Goal: Task Accomplishment & Management: Manage account settings

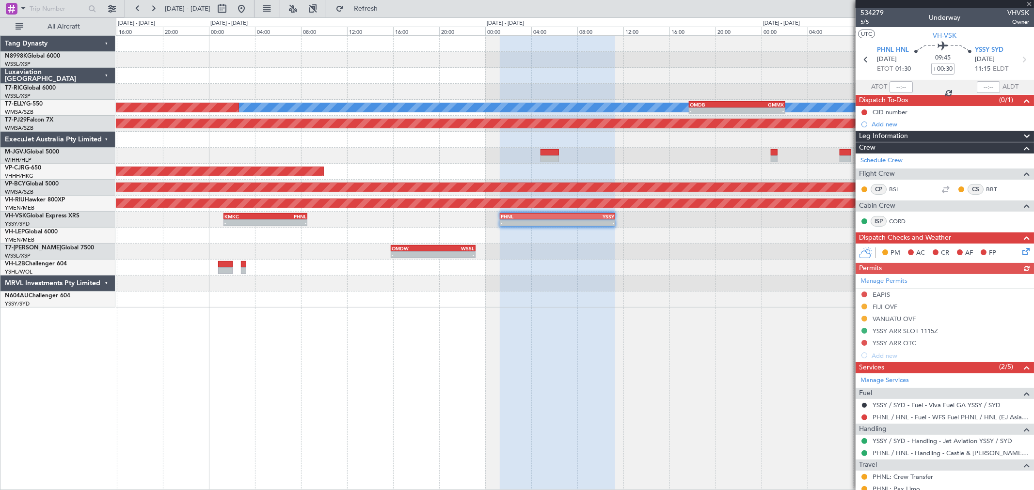
click at [249, 7] on button at bounding box center [242, 9] width 16 height 16
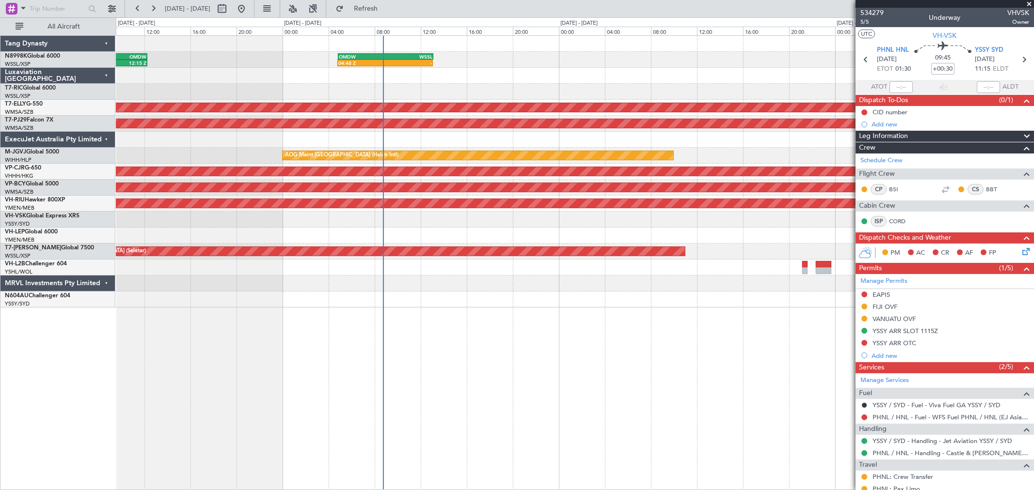
click at [579, 92] on div "04:48 Z - OMDW 04:50 Z WSSL 13:05 Z 05:03 Z 12:15 Z WSSL 04:50 Z OMDW 12:15 Z […" at bounding box center [574, 172] width 917 height 272
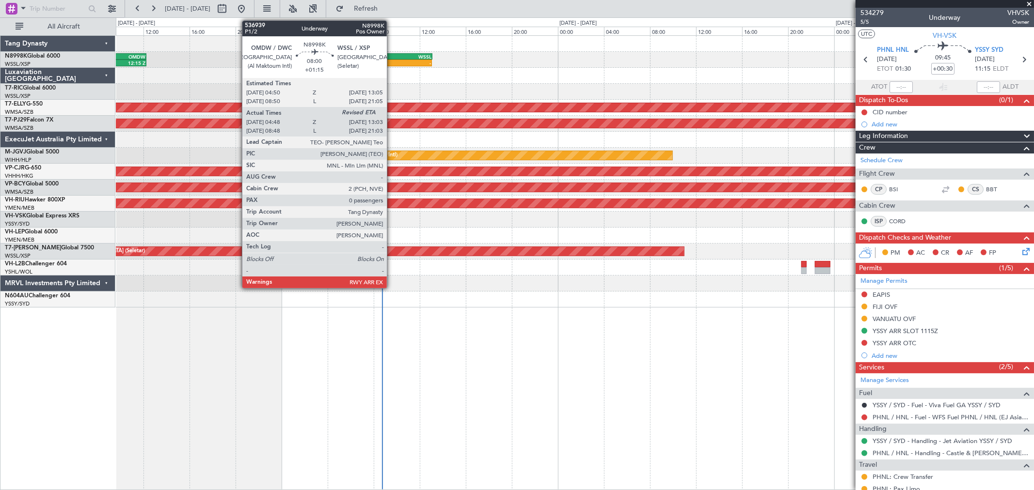
click at [392, 56] on div "WSSL" at bounding box center [407, 57] width 47 height 6
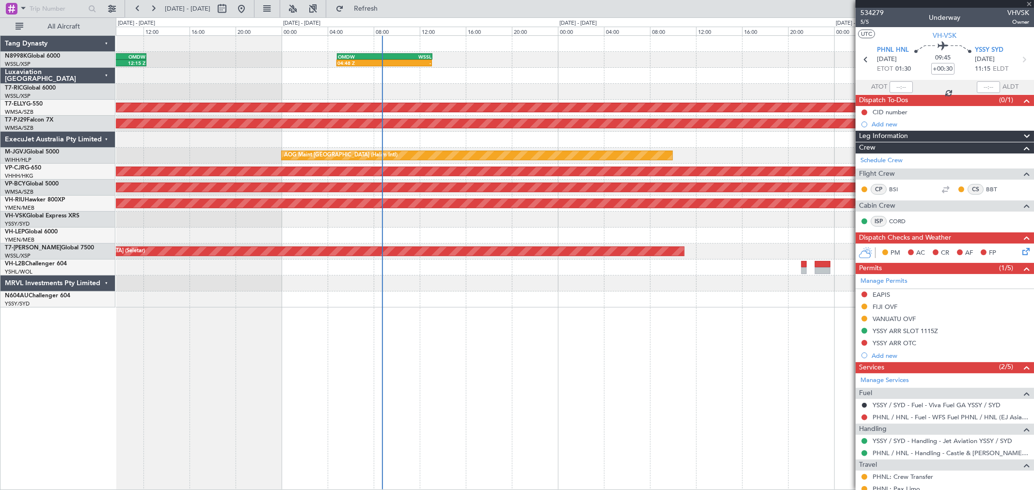
type input "+01:15"
type input "04:58"
type input "0"
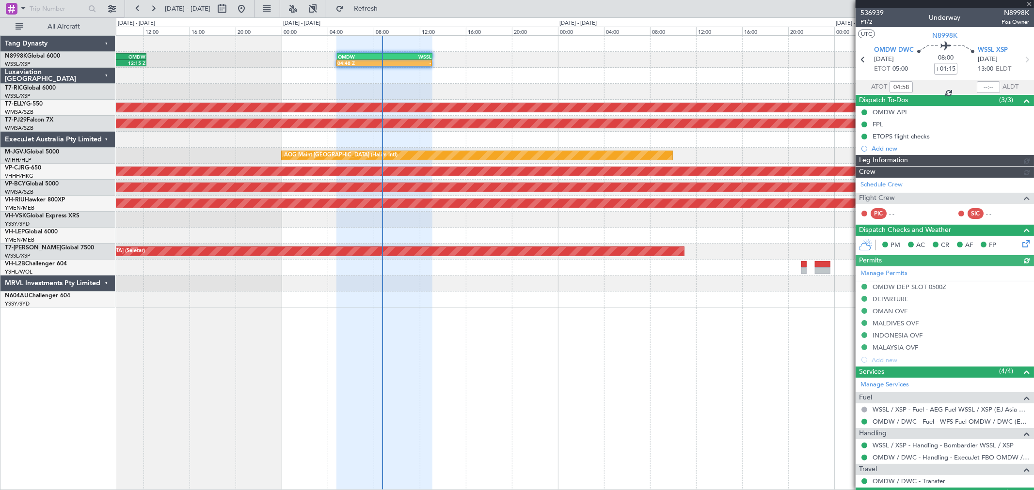
type input "[PERSON_NAME] (LEU)"
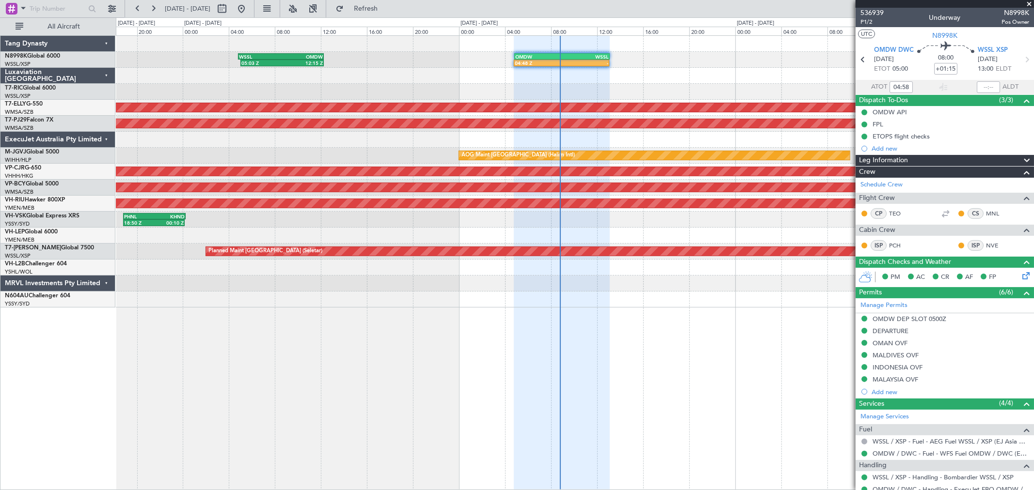
click at [647, 235] on div at bounding box center [574, 236] width 917 height 16
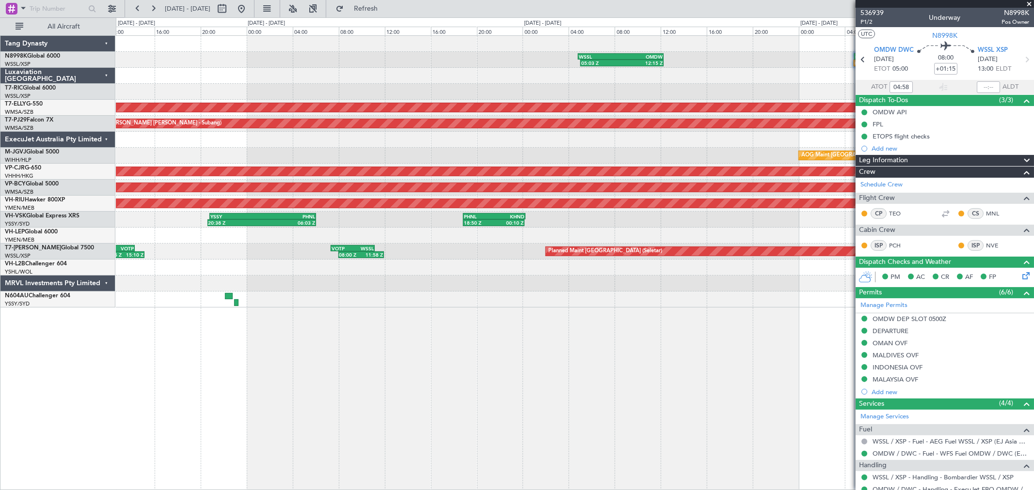
click at [802, 239] on div at bounding box center [574, 236] width 917 height 16
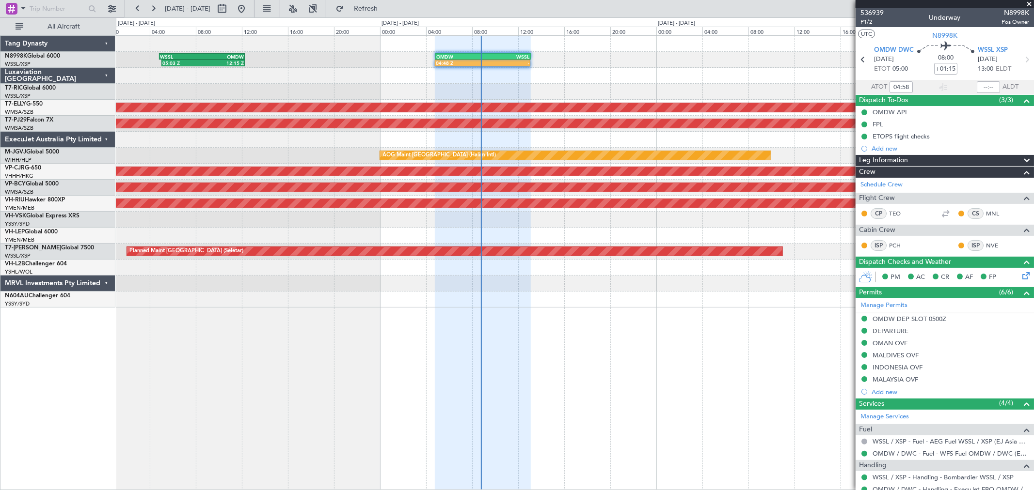
click at [197, 241] on div at bounding box center [574, 236] width 917 height 16
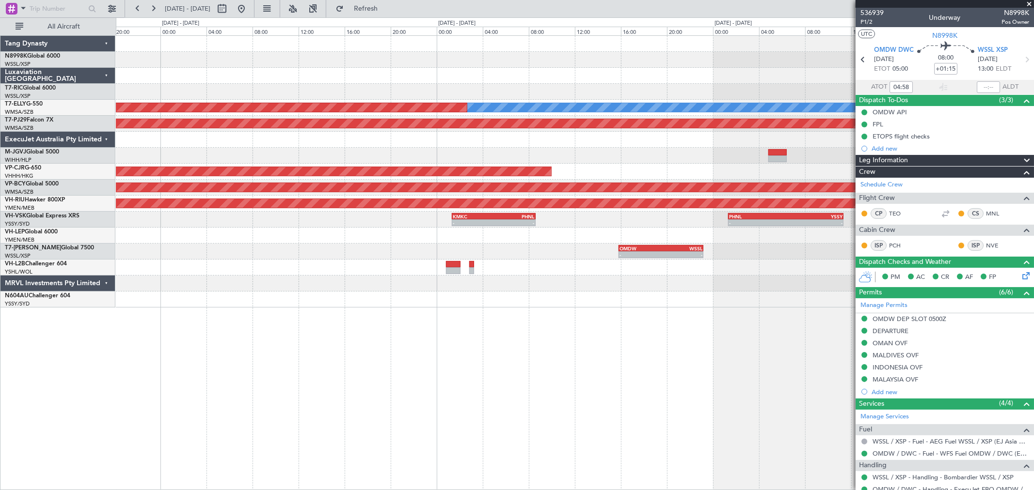
click at [588, 238] on div at bounding box center [574, 236] width 917 height 16
click at [249, 3] on button at bounding box center [242, 9] width 16 height 16
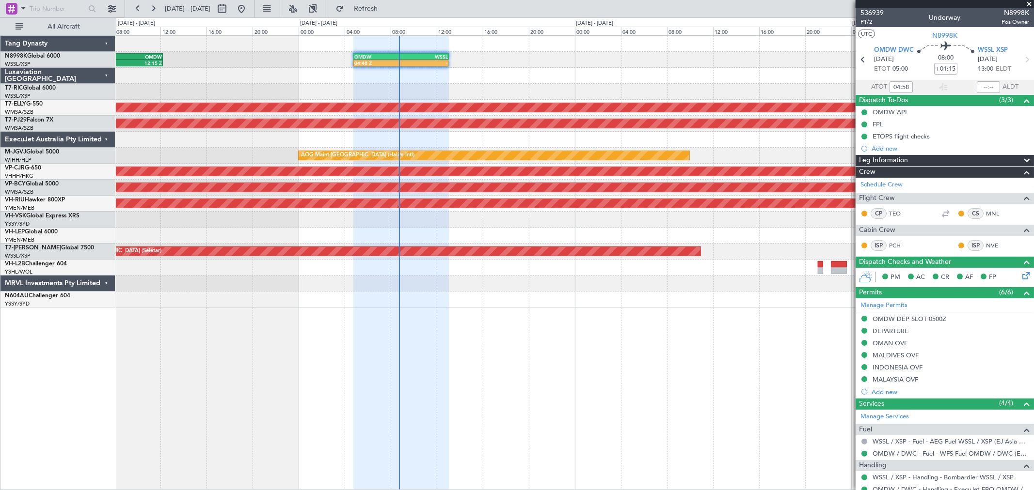
click at [442, 228] on div "04:48 Z - OMDW 04:50 Z WSSL 13:05 Z 05:03 Z 12:15 Z WSSL 04:50 Z OMDW 12:15 Z […" at bounding box center [574, 172] width 917 height 272
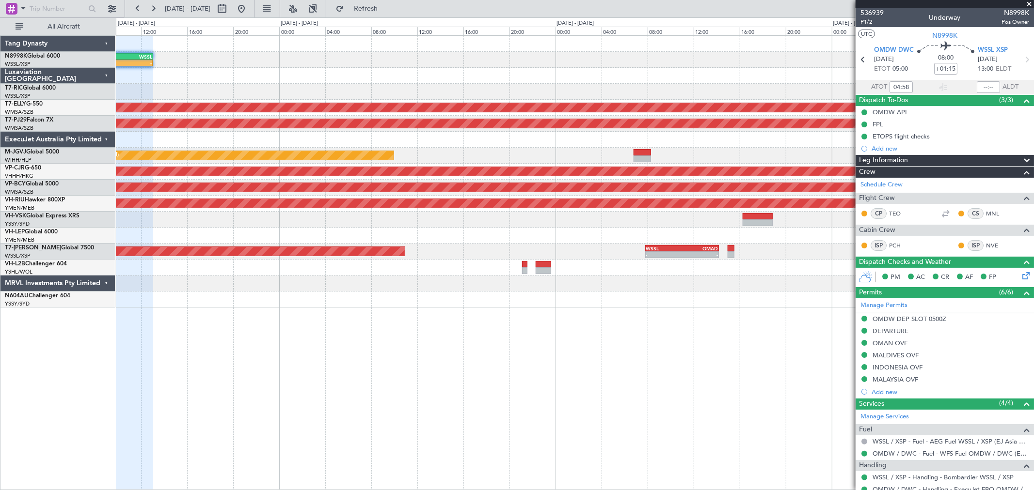
click at [456, 233] on div "04:48 Z - OMDW 04:50 Z WSSL 13:05 Z [PERSON_NAME] Planned Maint [GEOGRAPHIC_DAT…" at bounding box center [574, 172] width 917 height 272
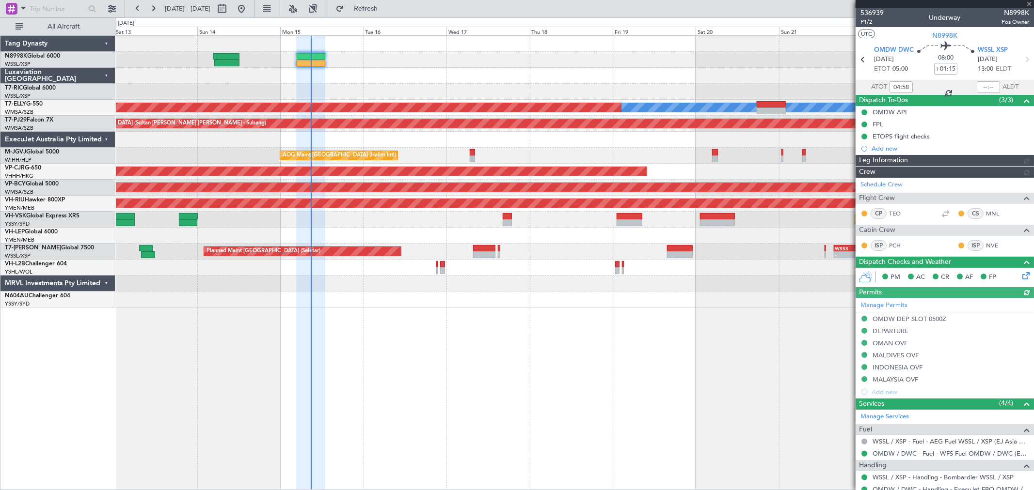
type input "[PERSON_NAME] (LEU)"
click at [482, 62] on div "Planned Maint [GEOGRAPHIC_DATA] (Seletar)" at bounding box center [574, 60] width 917 height 16
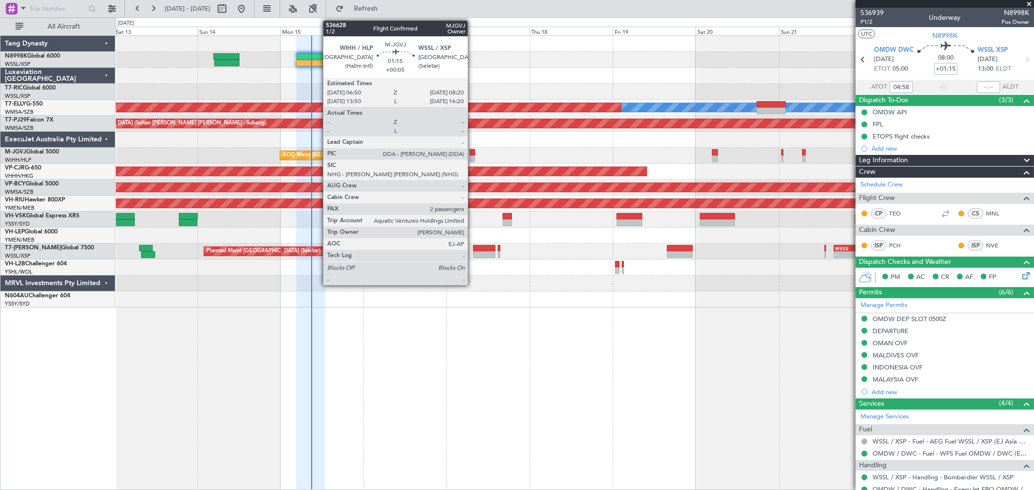
click at [473, 152] on div at bounding box center [472, 152] width 5 height 7
type input "+00:05"
type input "2"
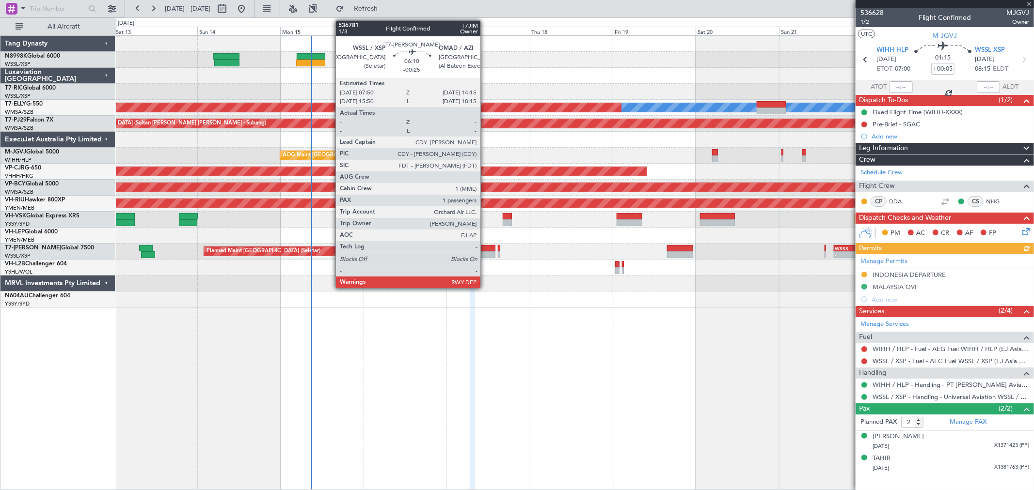
click at [485, 246] on div at bounding box center [484, 248] width 22 height 7
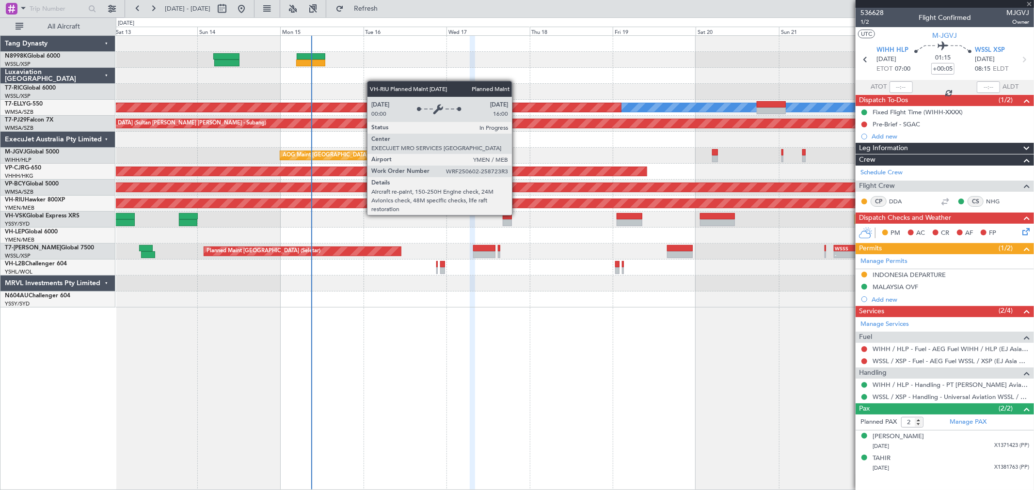
type input "-00:25"
type input "1"
